Goal: Navigation & Orientation: Find specific page/section

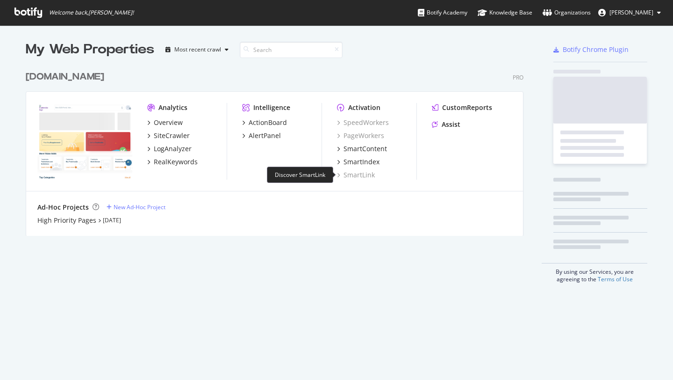
scroll to position [380, 673]
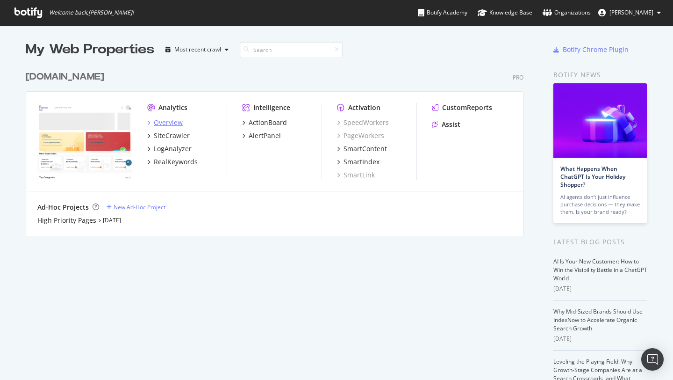
click at [164, 120] on div "Overview" at bounding box center [168, 122] width 29 height 9
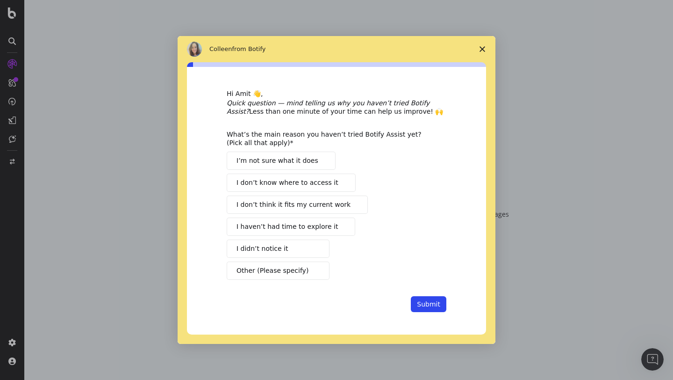
click at [486, 48] on span "Close survey" at bounding box center [482, 49] width 26 height 26
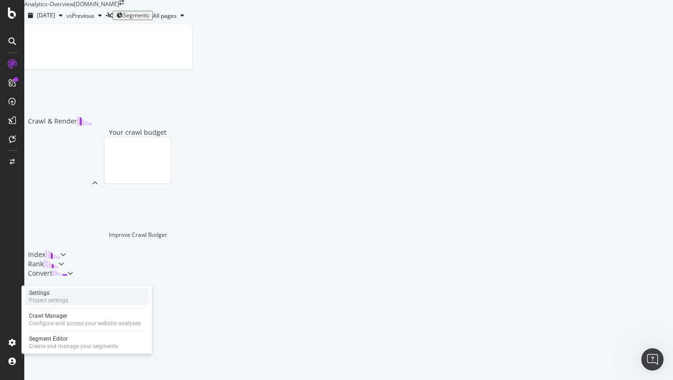
click at [60, 297] on div "Project settings" at bounding box center [48, 299] width 39 height 7
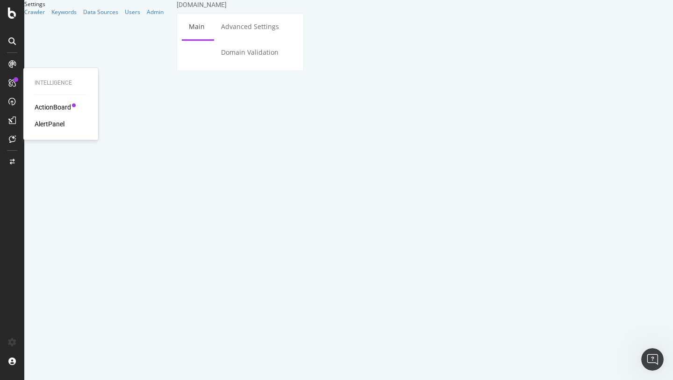
click at [53, 107] on div "ActionBoard" at bounding box center [53, 106] width 36 height 9
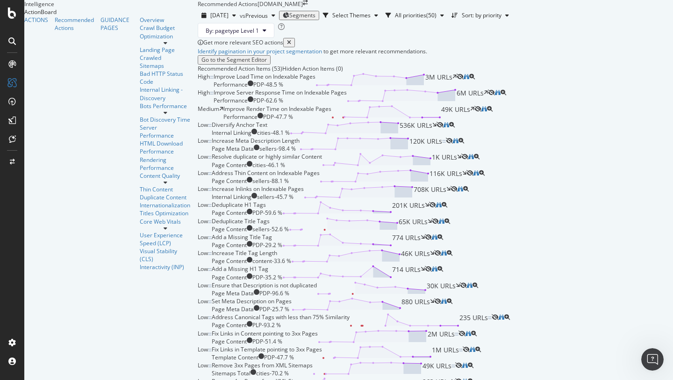
scroll to position [439, 0]
